Goal: Task Accomplishment & Management: Manage account settings

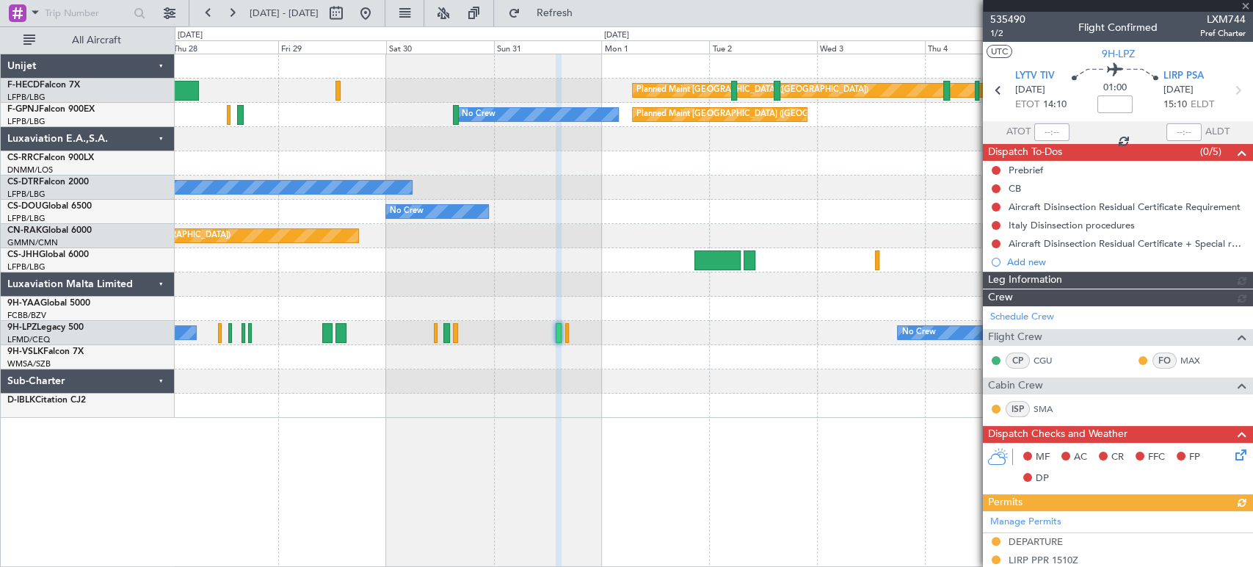
scroll to position [411, 0]
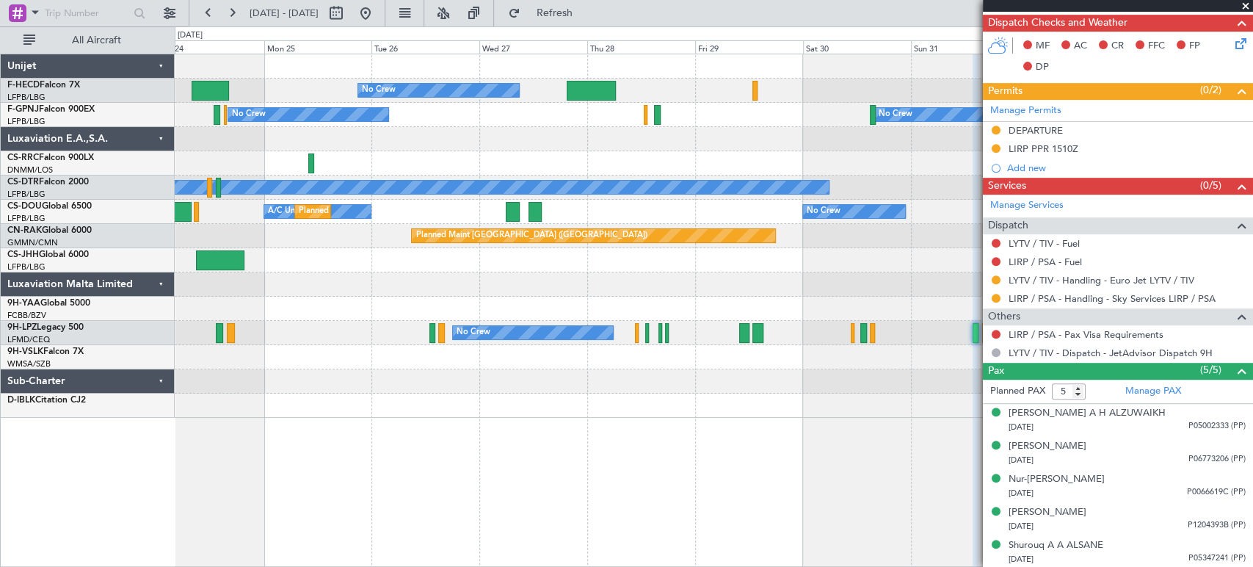
click at [817, 209] on div "Planned Maint [GEOGRAPHIC_DATA] ([GEOGRAPHIC_DATA]) No Crew Planned Maint [GEOG…" at bounding box center [714, 235] width 1078 height 363
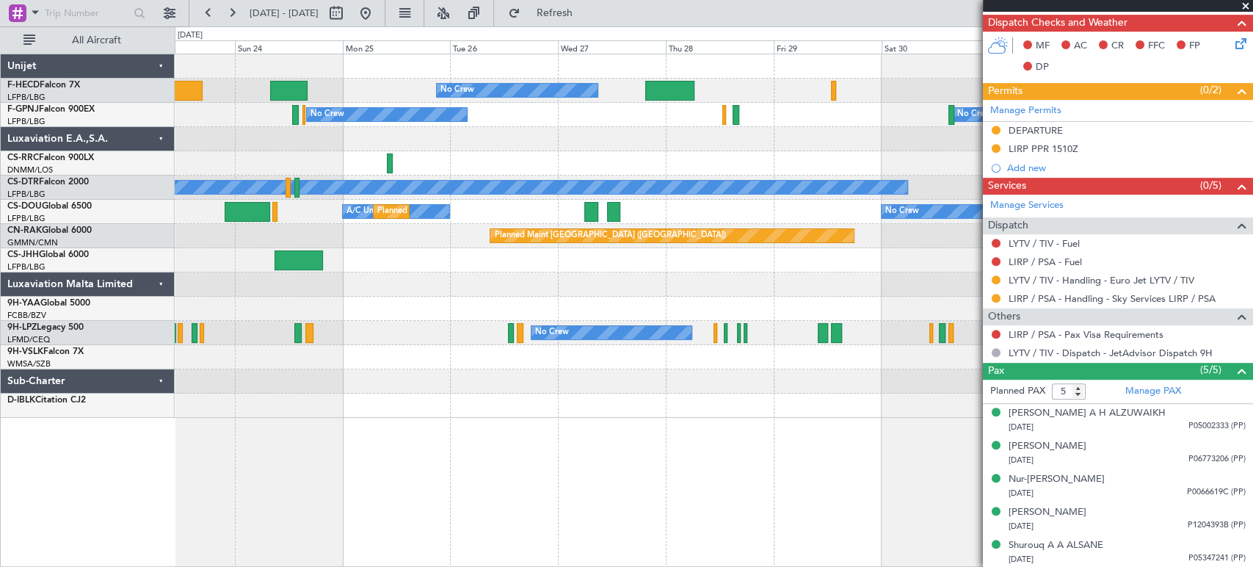
click at [899, 181] on div "Planned Maint [GEOGRAPHIC_DATA] ([GEOGRAPHIC_DATA]) No Crew Planned Maint [GEOG…" at bounding box center [714, 235] width 1078 height 363
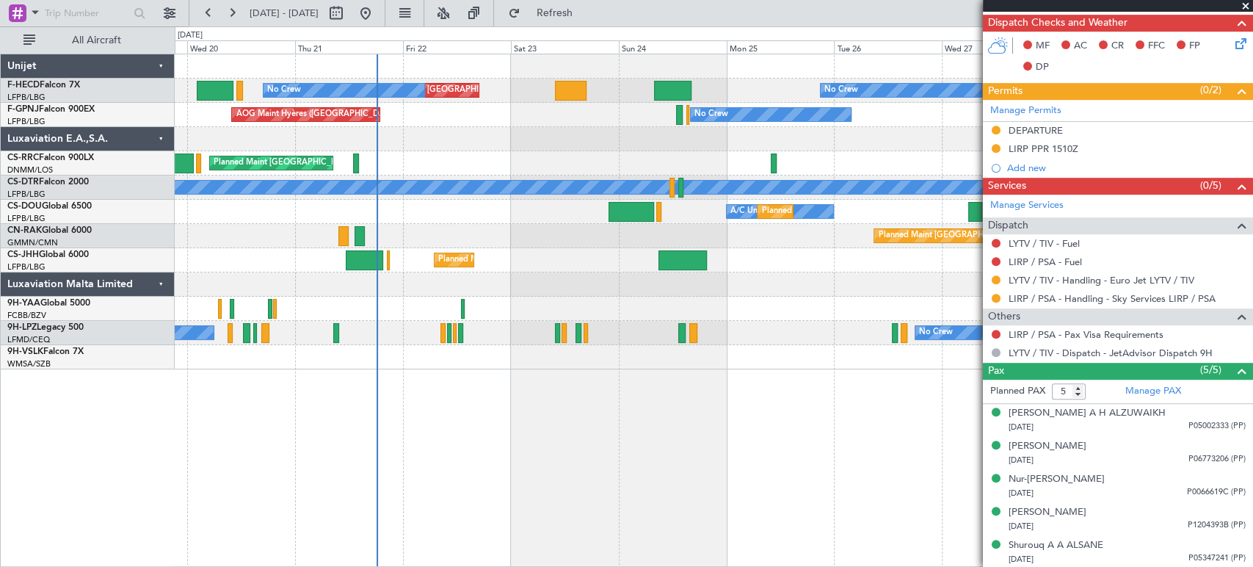
click at [426, 357] on div at bounding box center [714, 357] width 1078 height 24
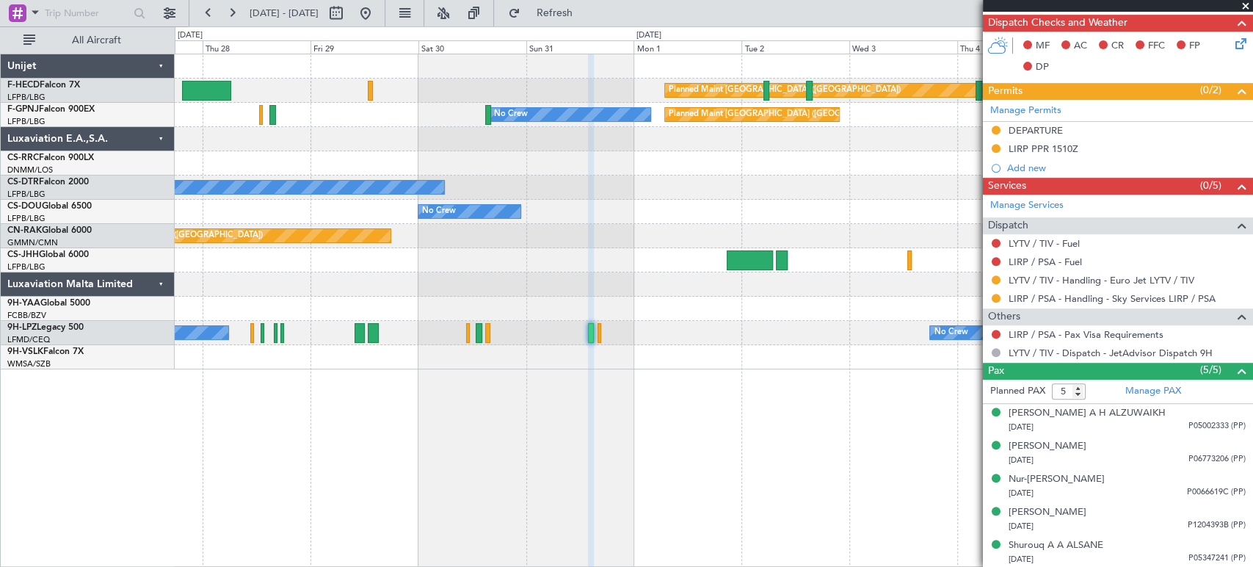
click at [144, 411] on div "Planned Maint [GEOGRAPHIC_DATA] ([GEOGRAPHIC_DATA]) No Crew No Crew Planned Mai…" at bounding box center [626, 296] width 1253 height 540
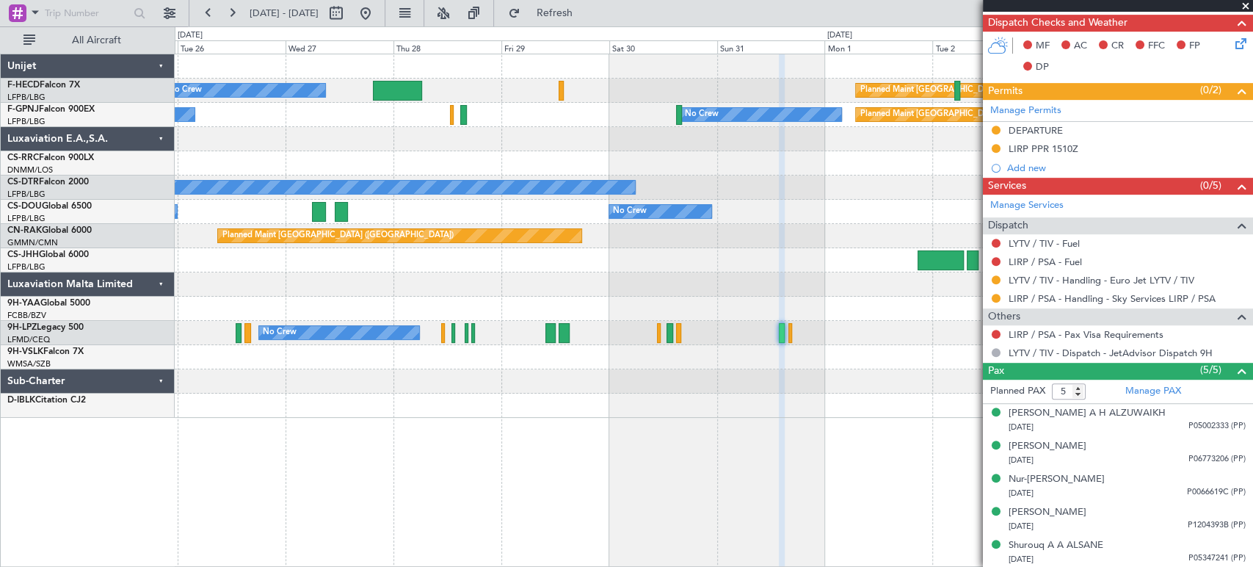
click at [637, 298] on div "Planned Maint [GEOGRAPHIC_DATA] ([GEOGRAPHIC_DATA]) No Crew Planned Maint [GEOG…" at bounding box center [714, 235] width 1078 height 363
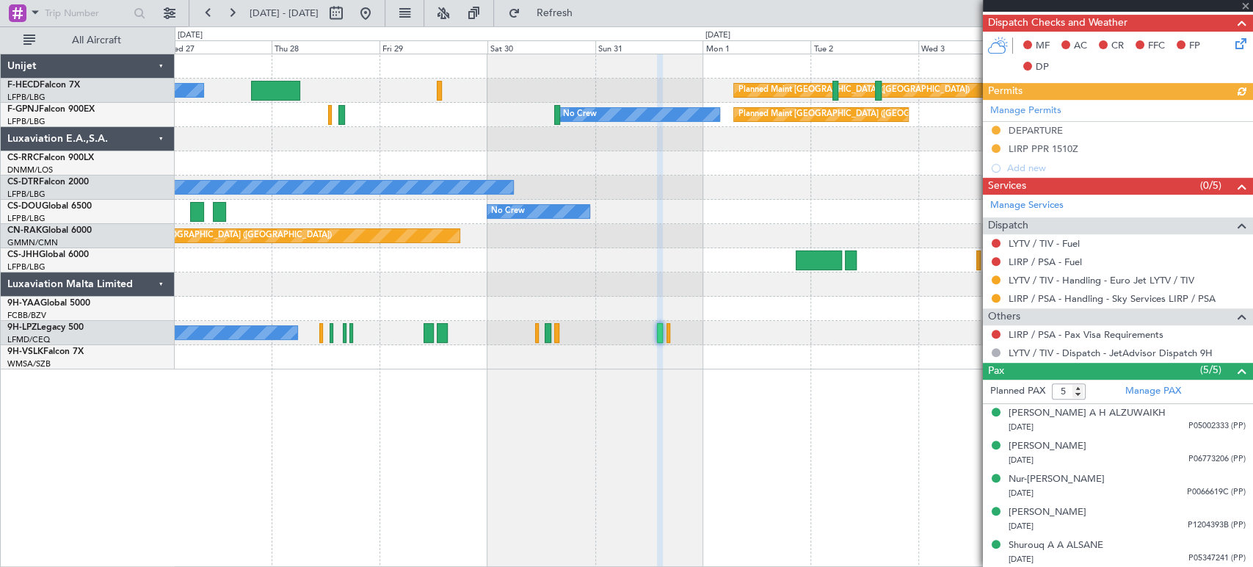
click at [411, 283] on div at bounding box center [714, 284] width 1078 height 24
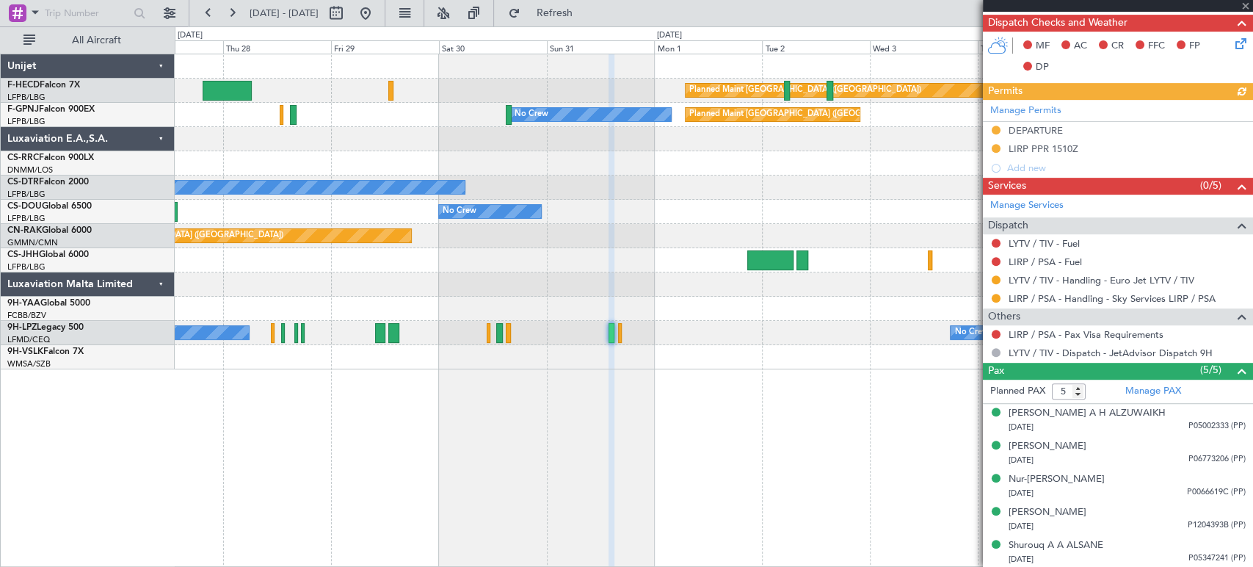
click at [540, 298] on div "Planned Maint [GEOGRAPHIC_DATA] ([GEOGRAPHIC_DATA]) No Crew No Crew Planned Mai…" at bounding box center [714, 211] width 1078 height 315
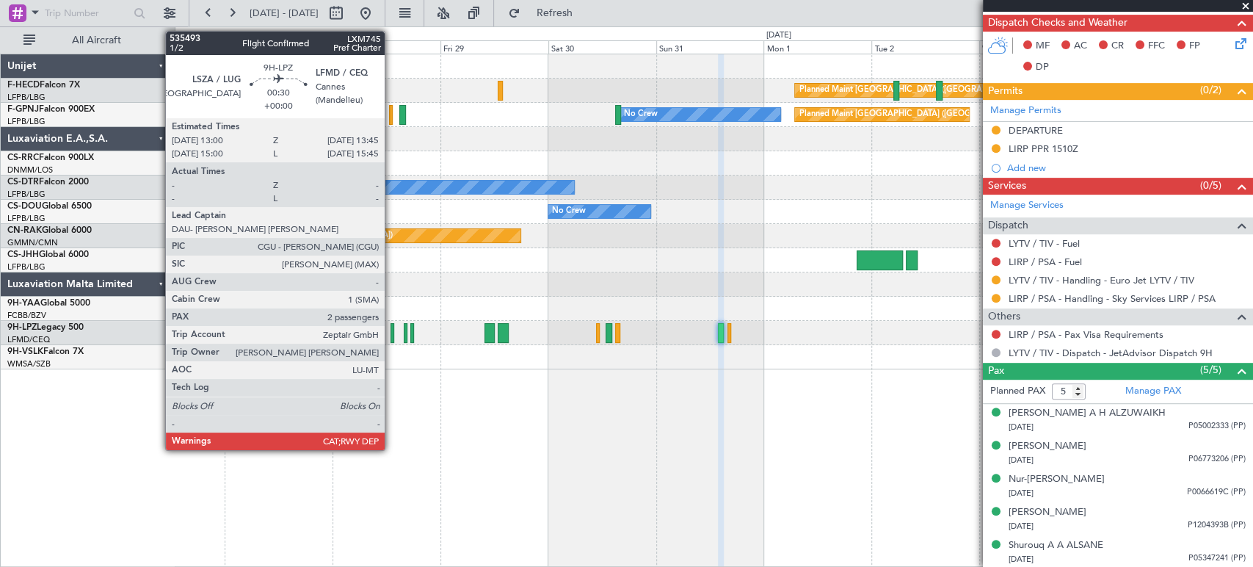
click at [391, 333] on div at bounding box center [393, 333] width 4 height 20
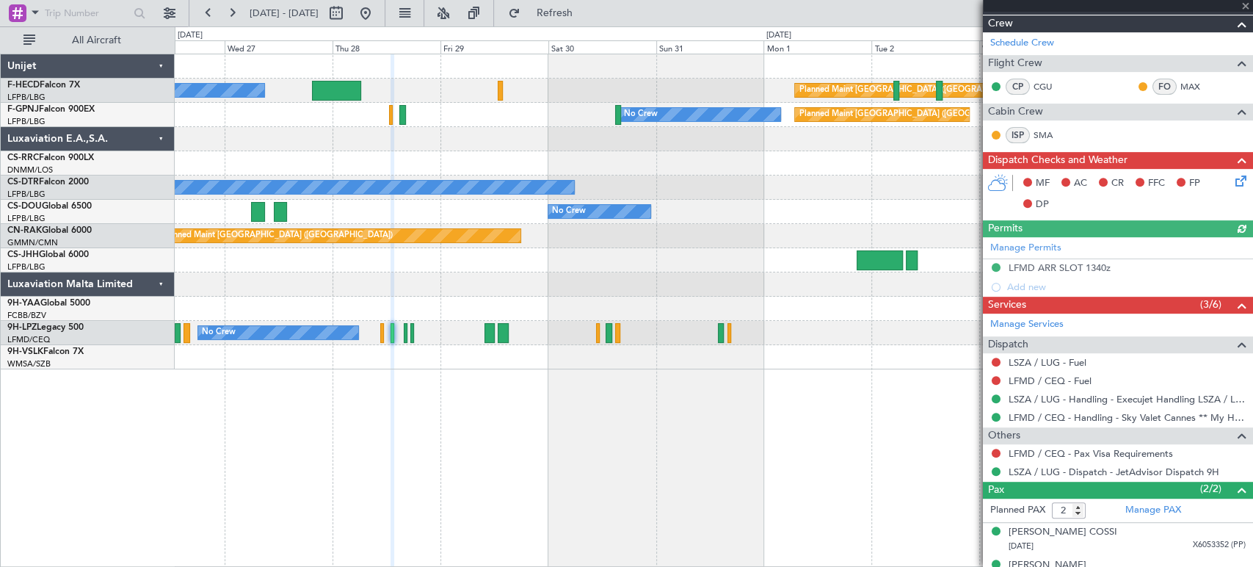
scroll to position [349, 0]
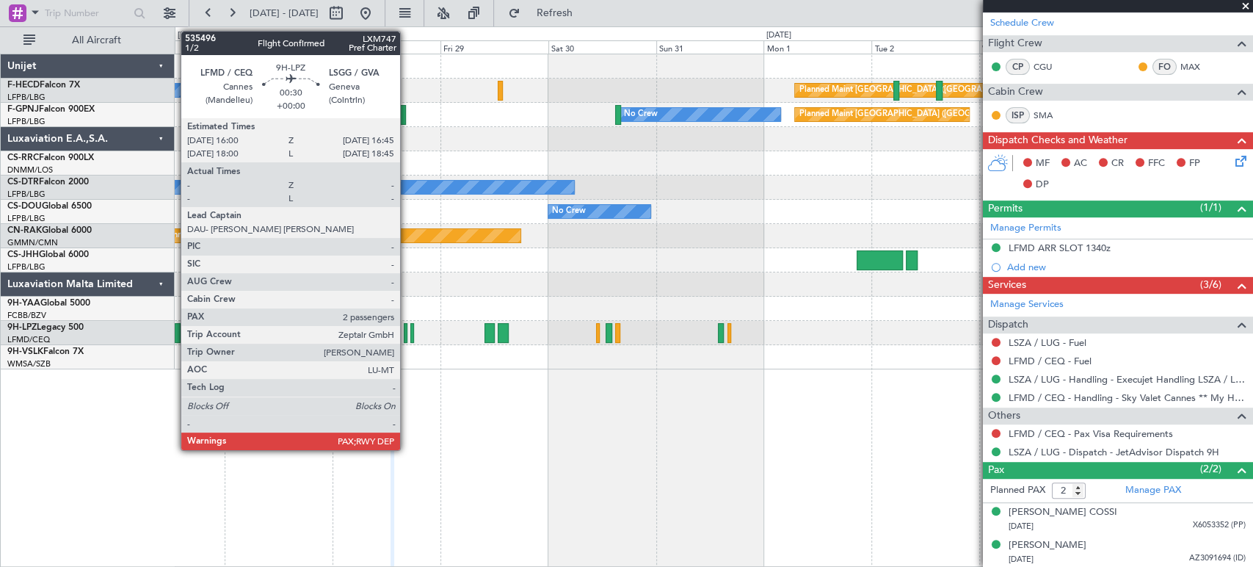
click at [405, 332] on div at bounding box center [406, 333] width 4 height 20
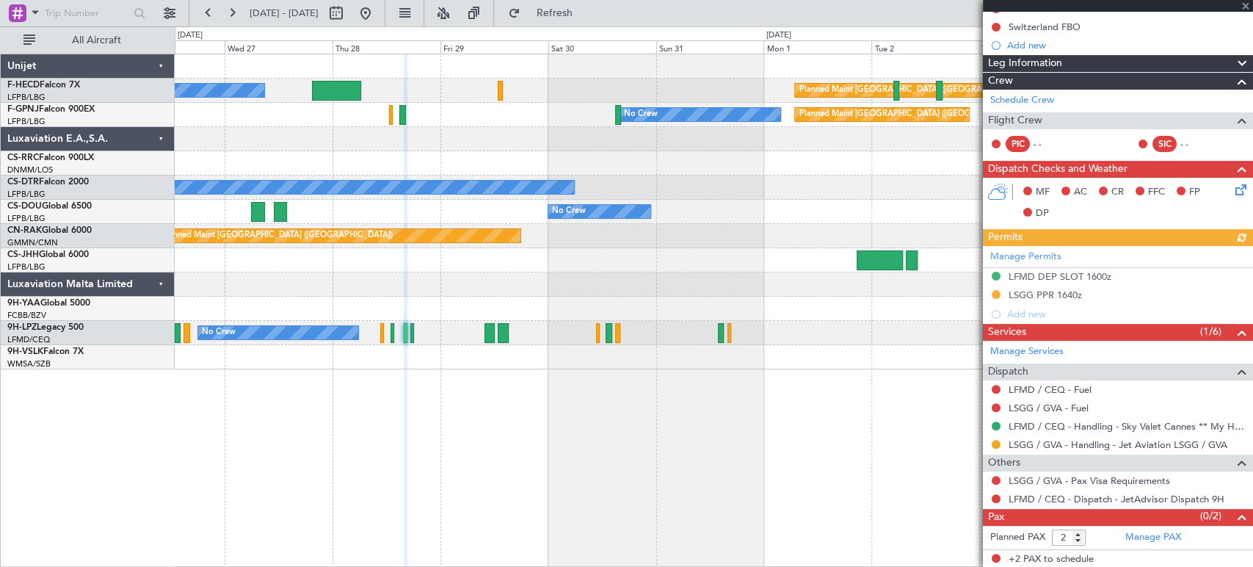
scroll to position [0, 0]
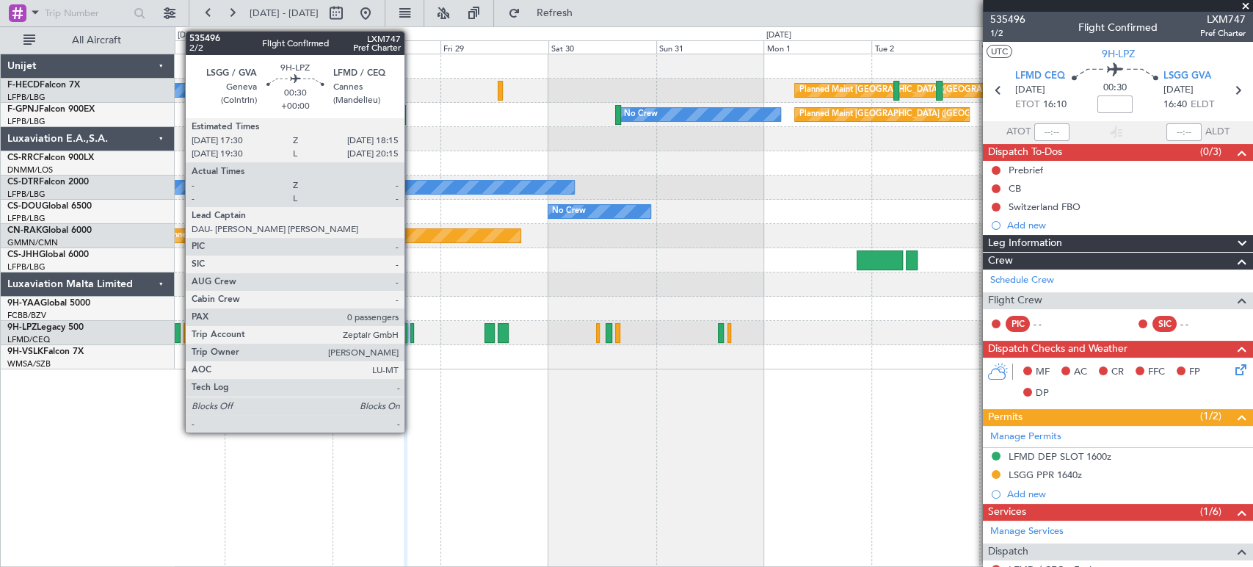
click at [411, 334] on div at bounding box center [412, 333] width 4 height 20
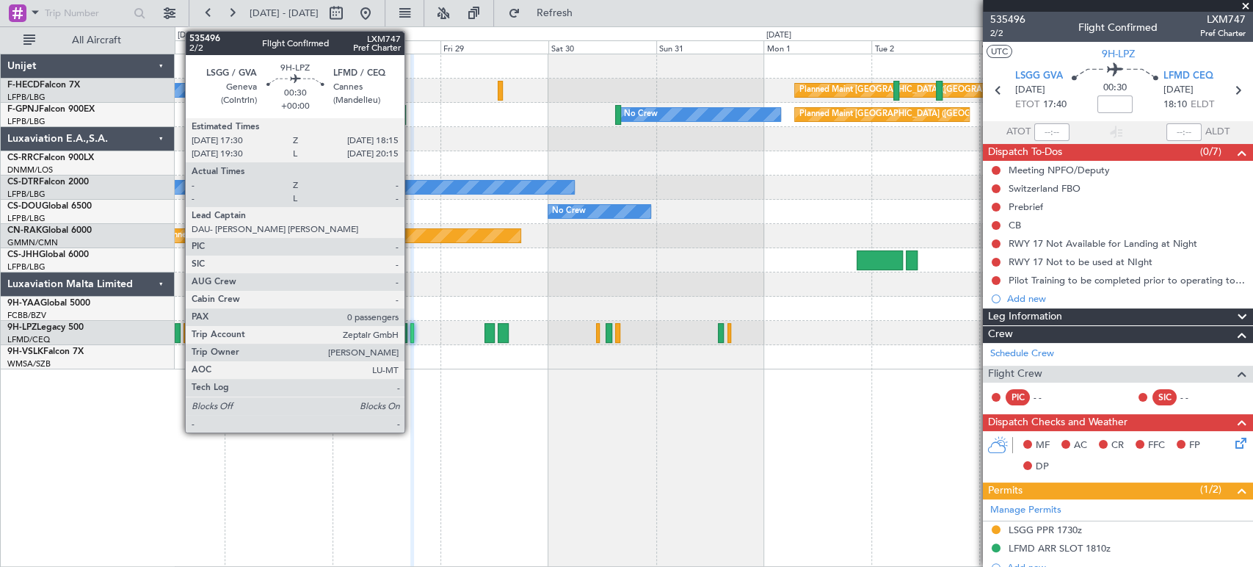
click at [411, 330] on div at bounding box center [412, 333] width 4 height 20
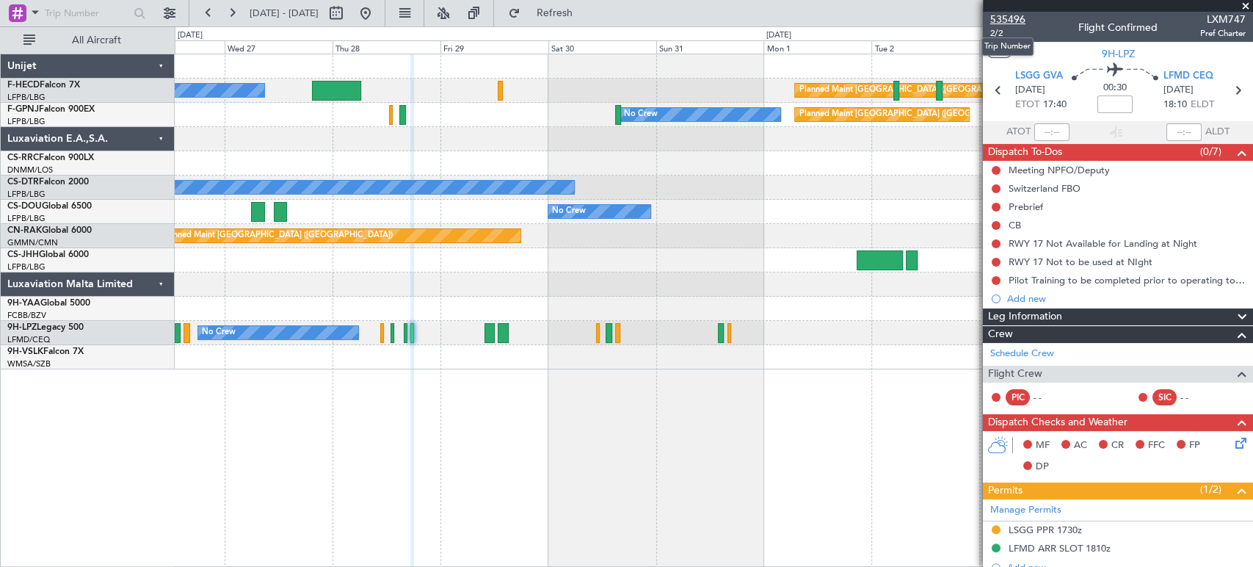
click at [1016, 15] on span "535496" at bounding box center [1007, 19] width 35 height 15
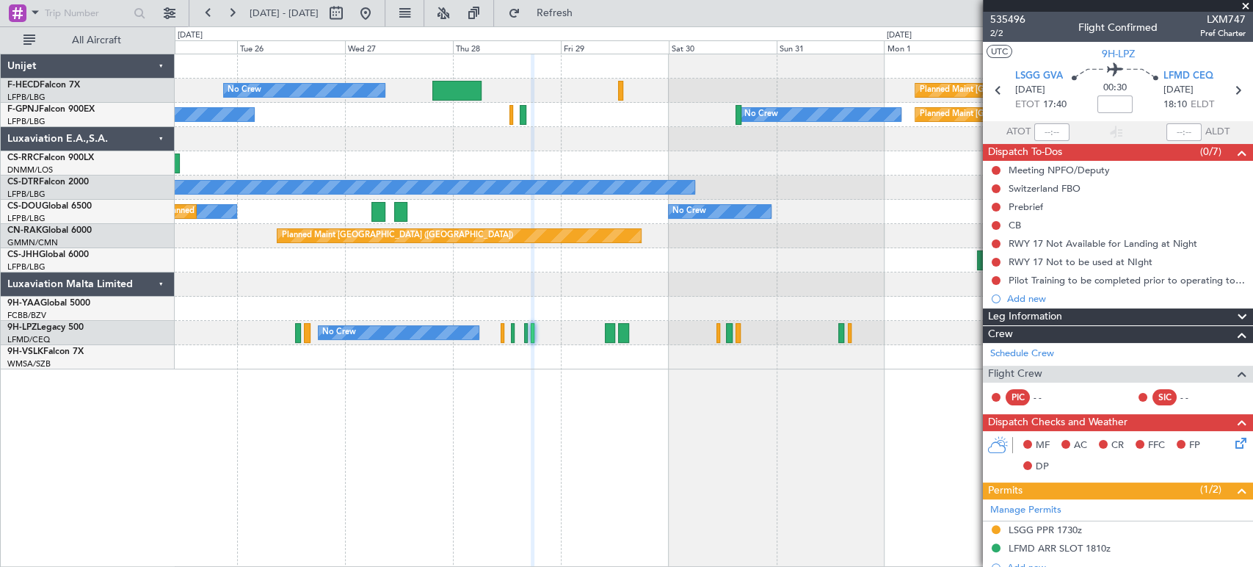
click at [764, 142] on div at bounding box center [714, 139] width 1078 height 24
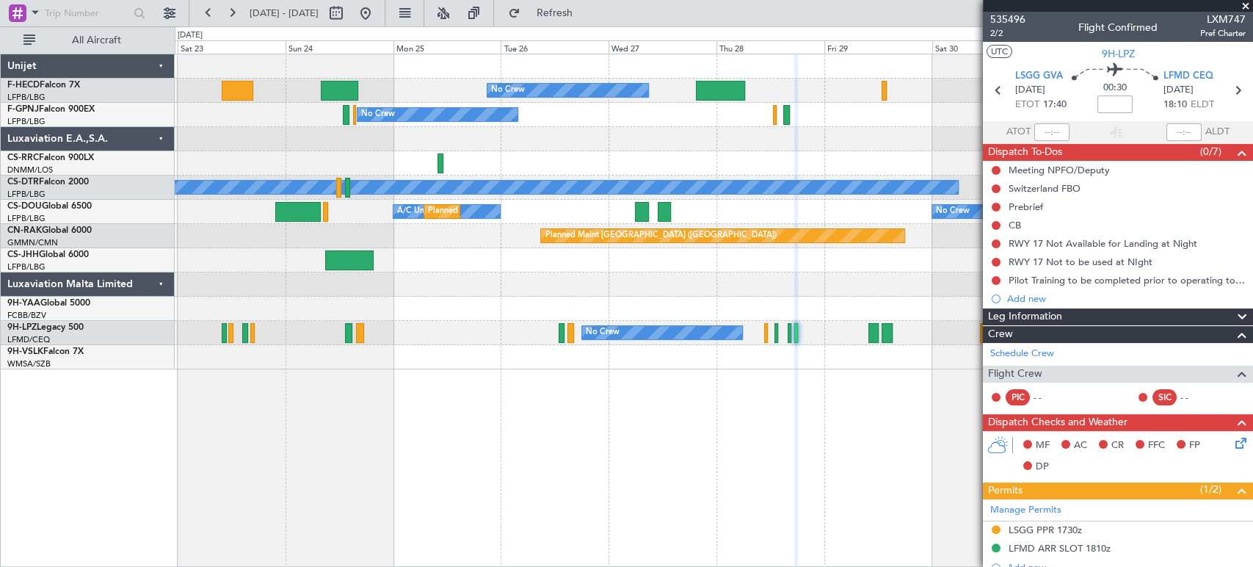
click at [650, 145] on div at bounding box center [714, 139] width 1078 height 24
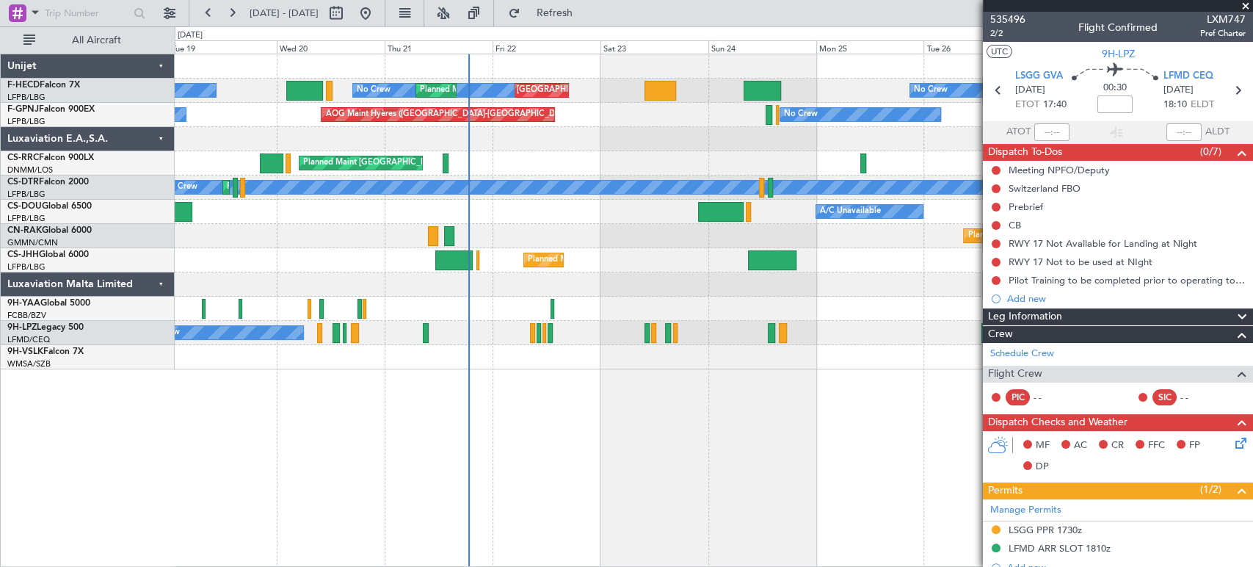
click at [645, 125] on div "Planned Maint [GEOGRAPHIC_DATA] ([GEOGRAPHIC_DATA]) No Crew No Crew Planned Mai…" at bounding box center [714, 211] width 1078 height 315
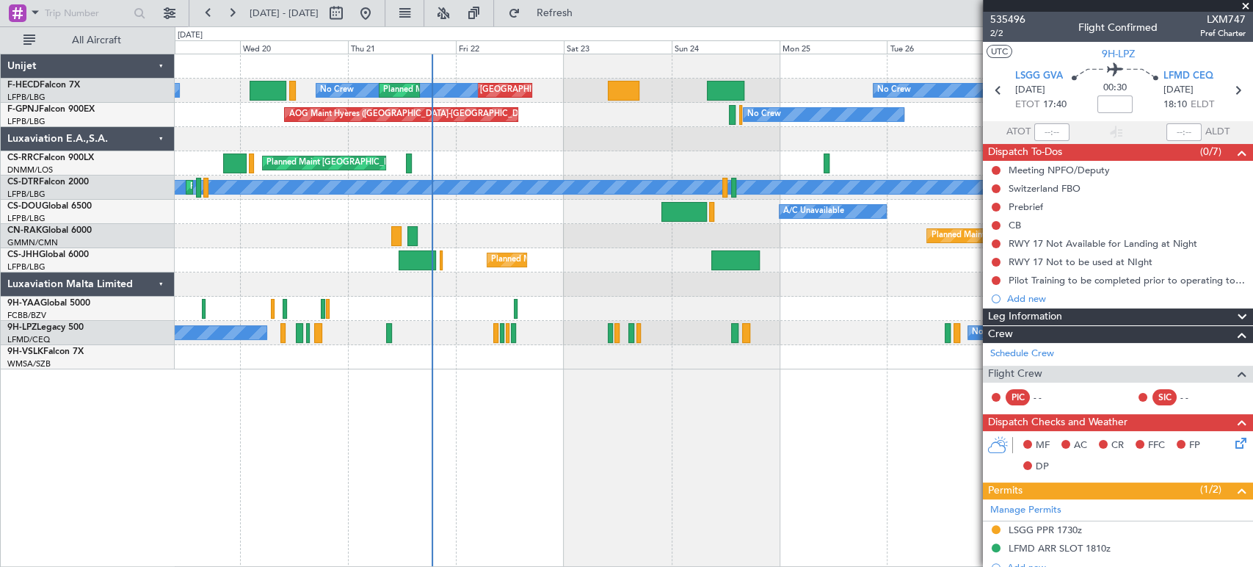
click at [534, 139] on div at bounding box center [714, 139] width 1078 height 24
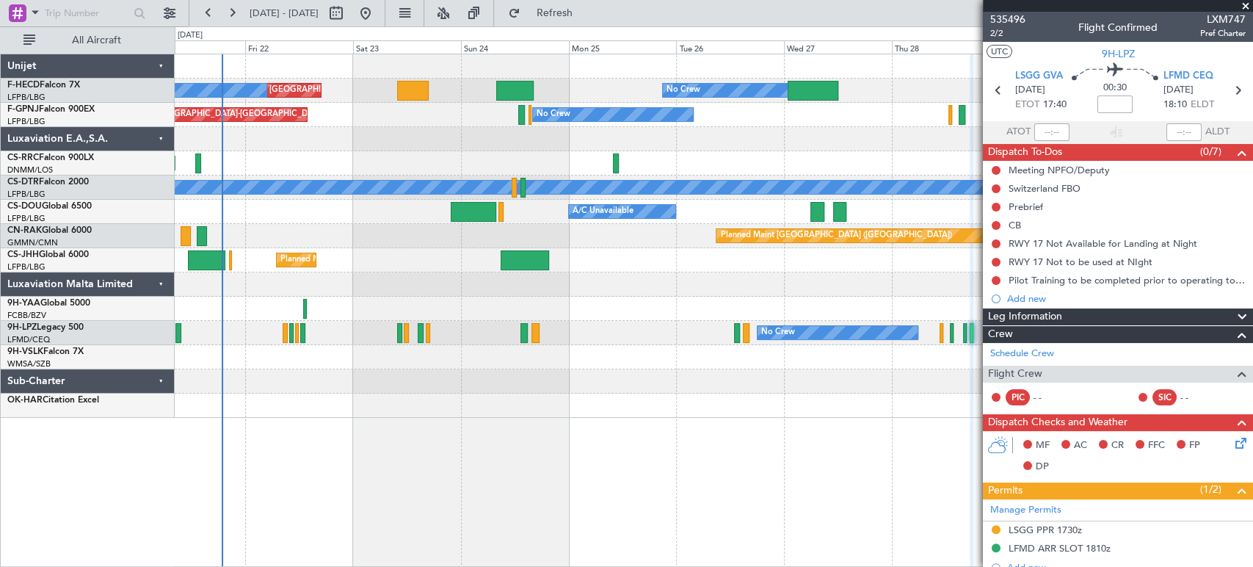
click at [65, 151] on div "Planned Maint [GEOGRAPHIC_DATA] ([GEOGRAPHIC_DATA]) Planned Maint [GEOGRAPHIC_D…" at bounding box center [626, 296] width 1253 height 540
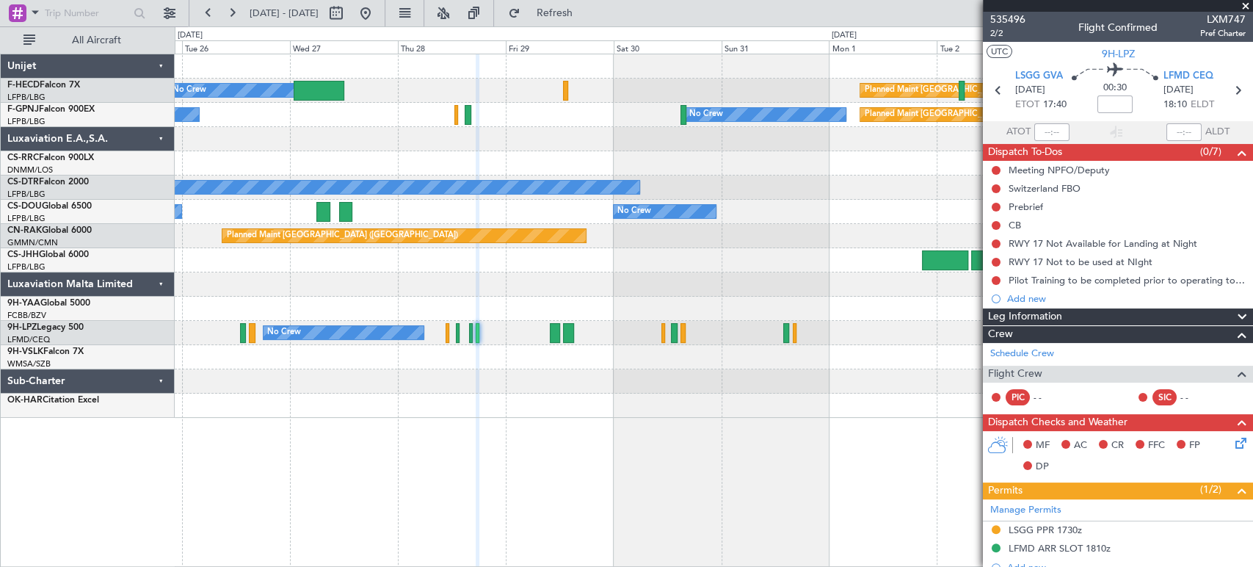
click at [470, 139] on div at bounding box center [714, 139] width 1078 height 24
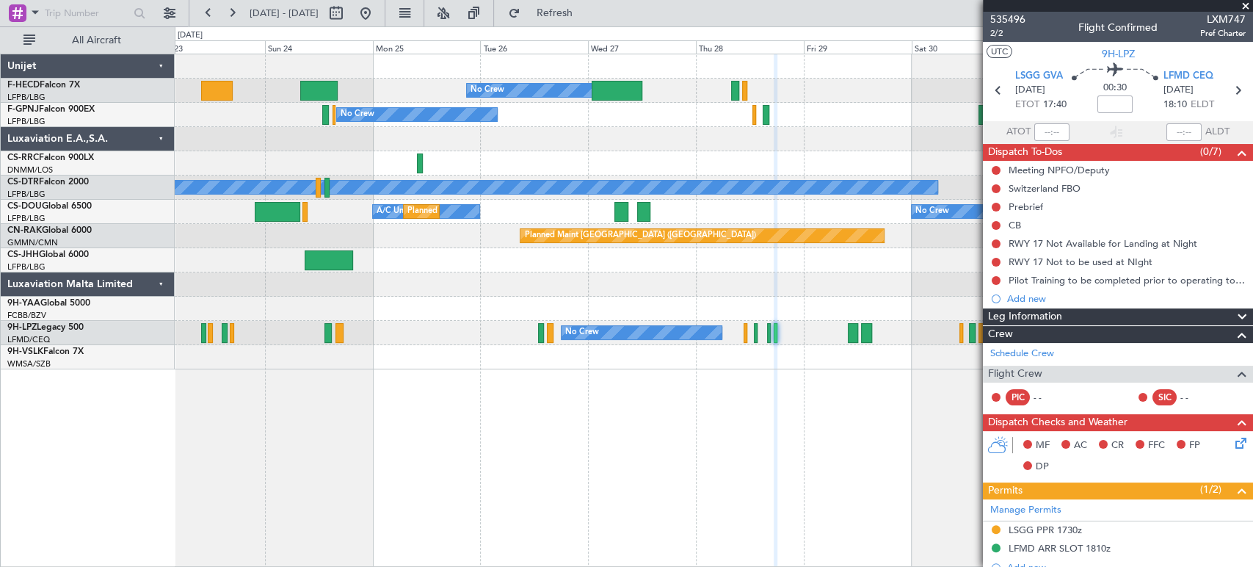
click at [711, 177] on div "Planned Maint [GEOGRAPHIC_DATA] ([GEOGRAPHIC_DATA]) No Crew Planned Maint [GEOG…" at bounding box center [714, 211] width 1078 height 315
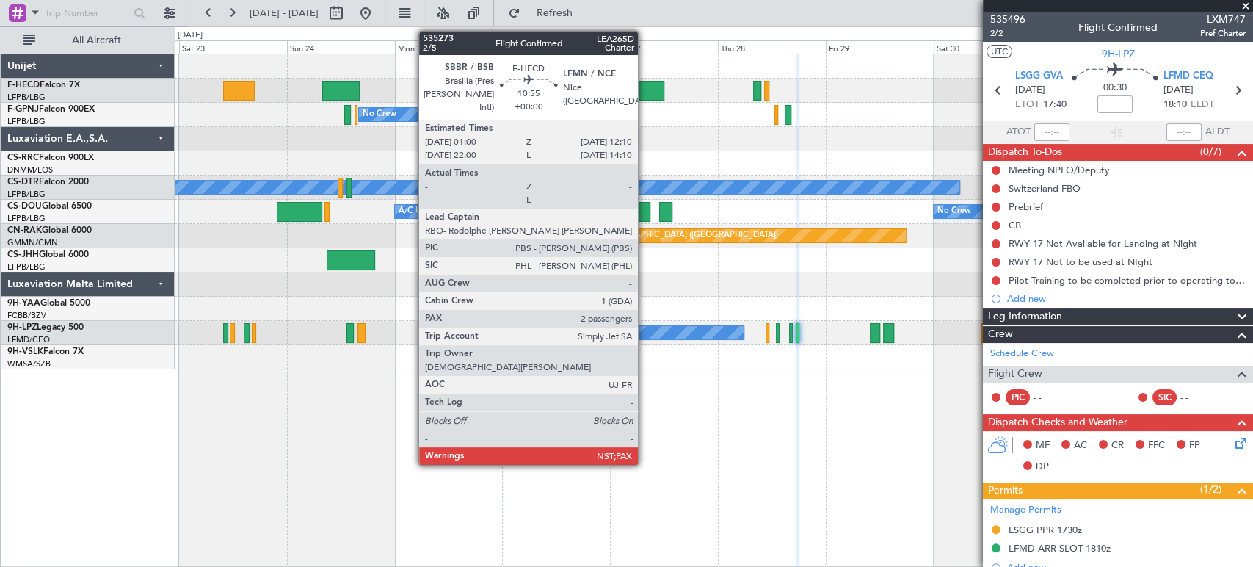
click at [645, 89] on div at bounding box center [639, 91] width 51 height 20
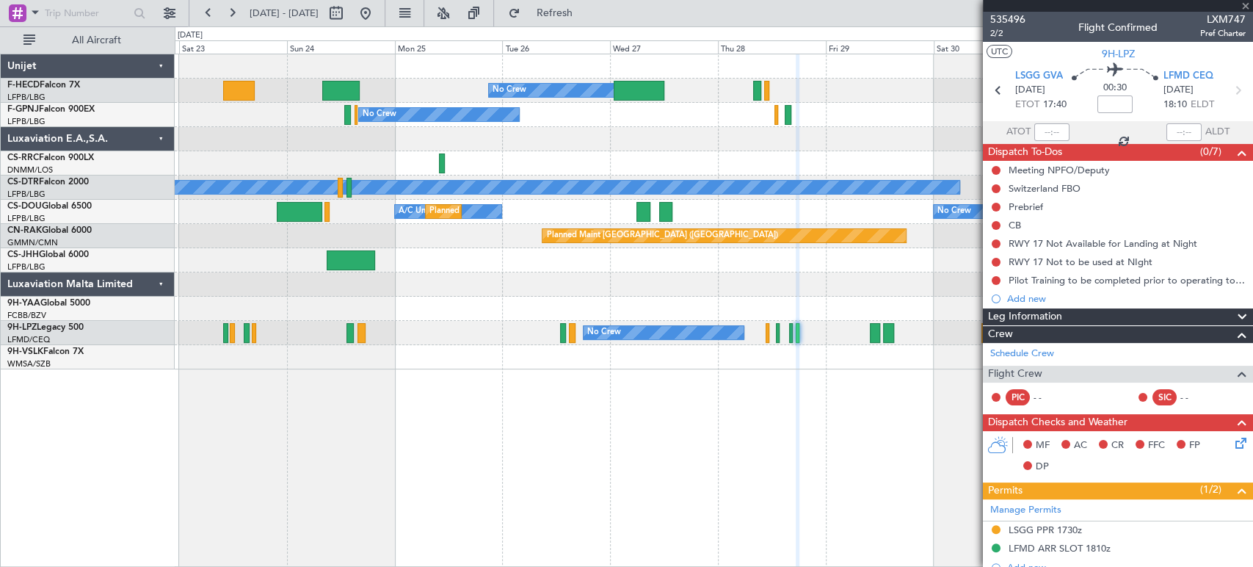
type input "3"
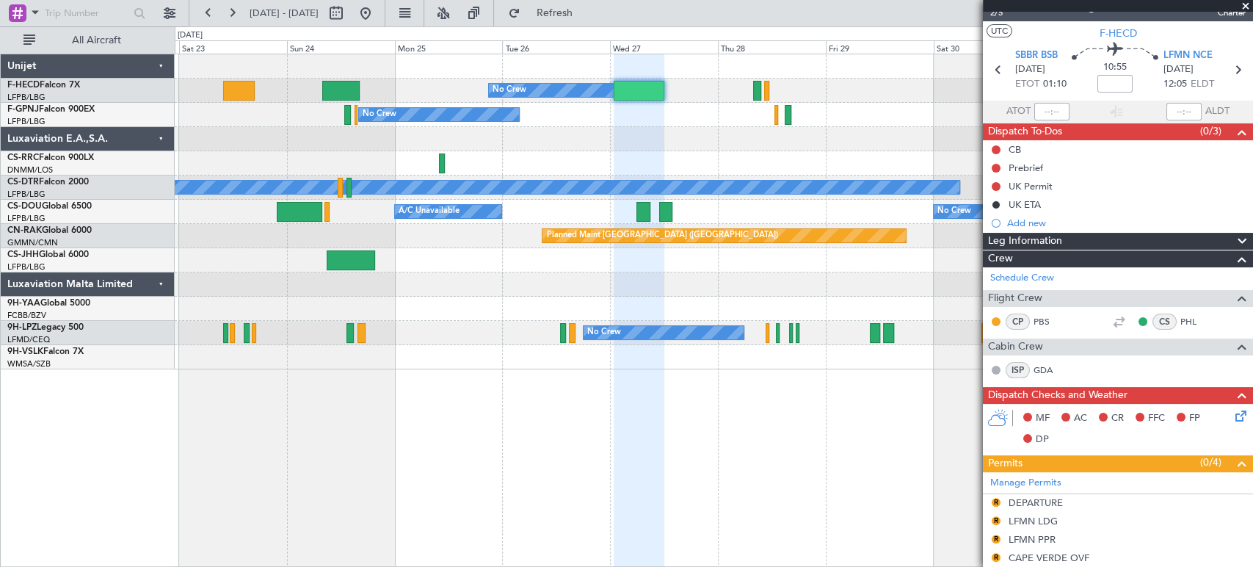
scroll to position [14, 0]
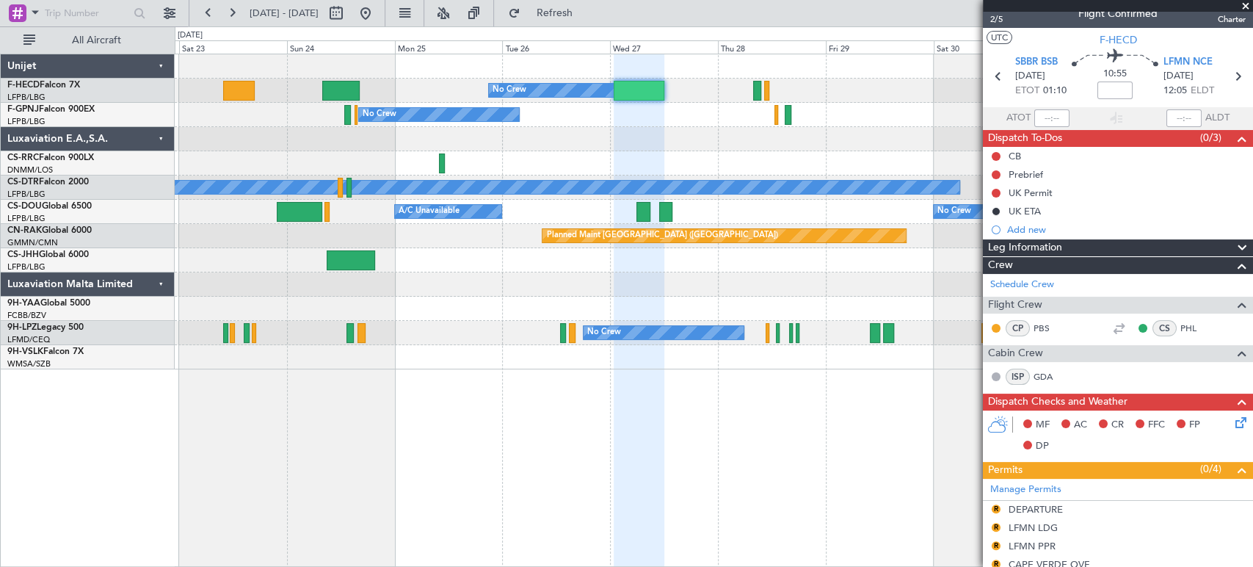
click at [325, 83] on div at bounding box center [340, 91] width 37 height 20
type input "+00:15"
type input "2"
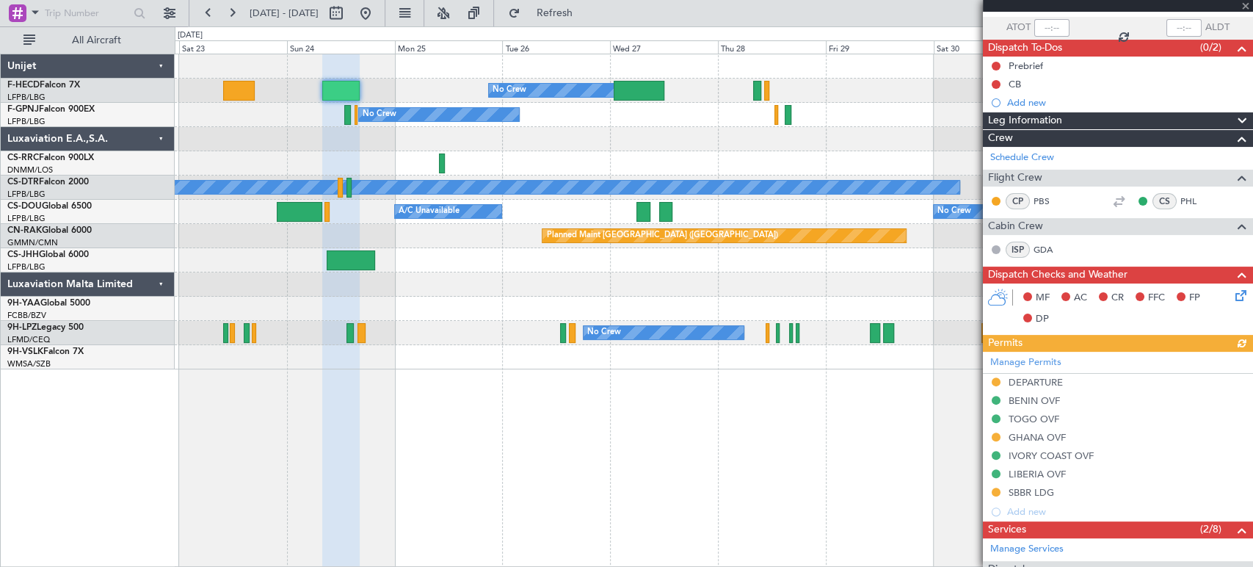
scroll to position [0, 0]
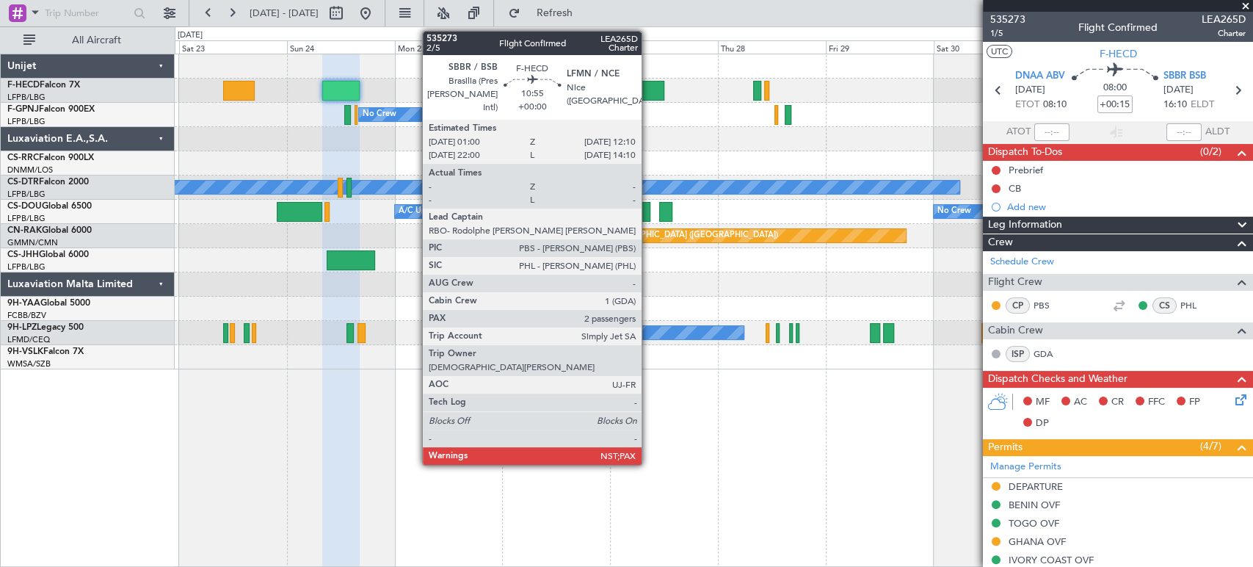
click at [646, 77] on div at bounding box center [714, 66] width 1078 height 24
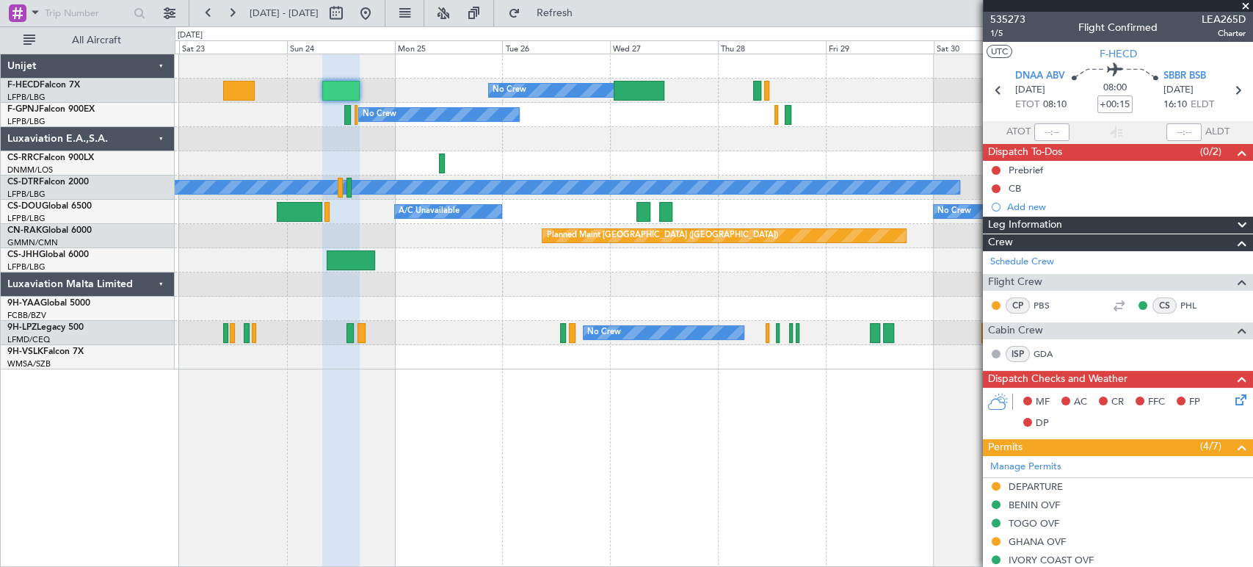
click at [646, 93] on div at bounding box center [639, 91] width 51 height 20
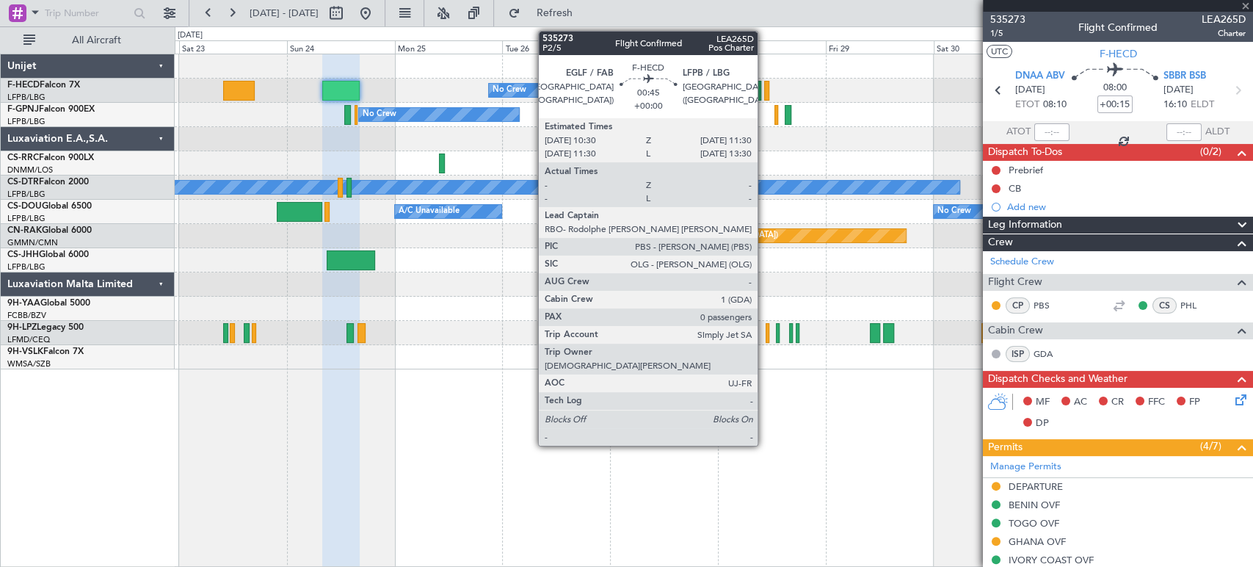
type input "3"
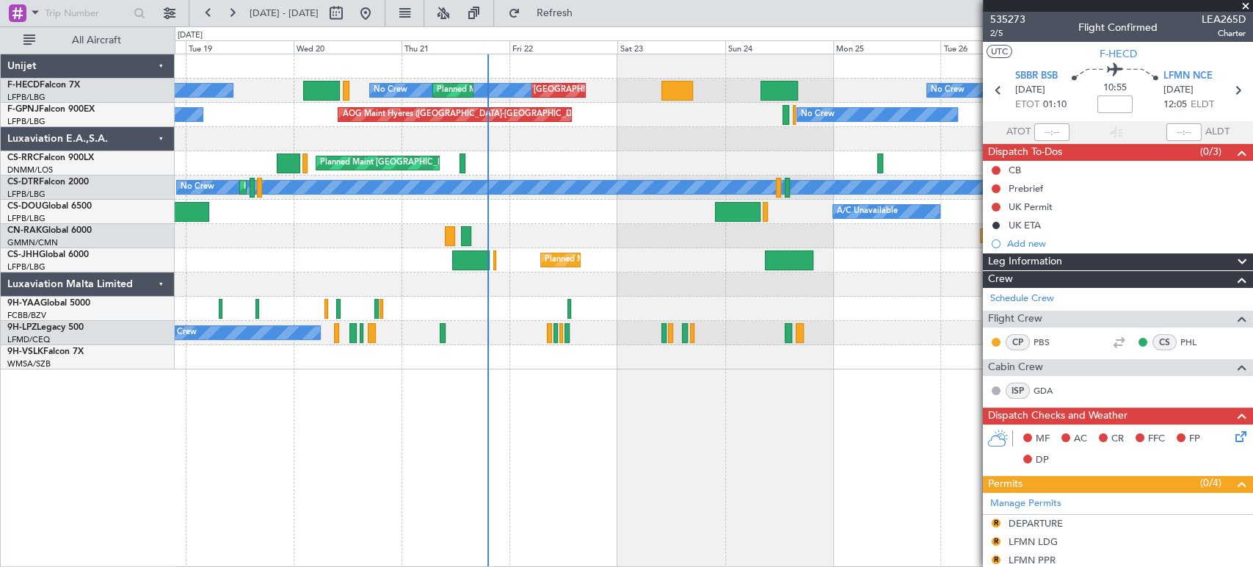
click at [935, 175] on div "No Crew Planned Maint [GEOGRAPHIC_DATA] ([GEOGRAPHIC_DATA]) No Crew Planned Mai…" at bounding box center [714, 211] width 1078 height 315
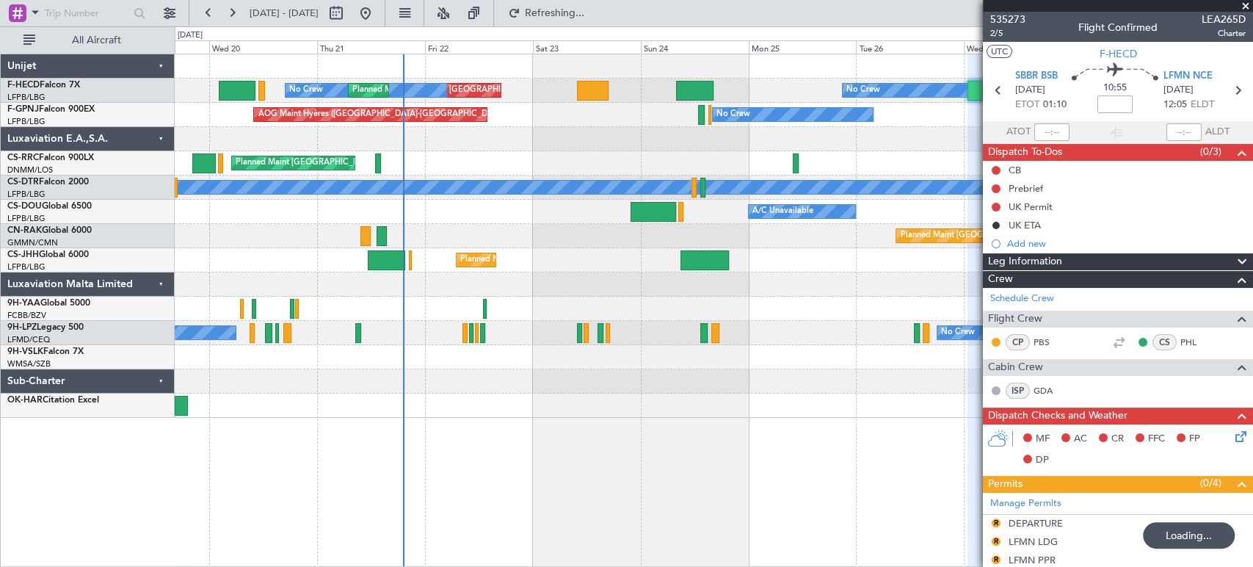
click at [424, 251] on div "No Crew Planned Maint [GEOGRAPHIC_DATA] ([GEOGRAPHIC_DATA]) No Crew Planned Mai…" at bounding box center [714, 235] width 1078 height 363
